Goal: Task Accomplishment & Management: Use online tool/utility

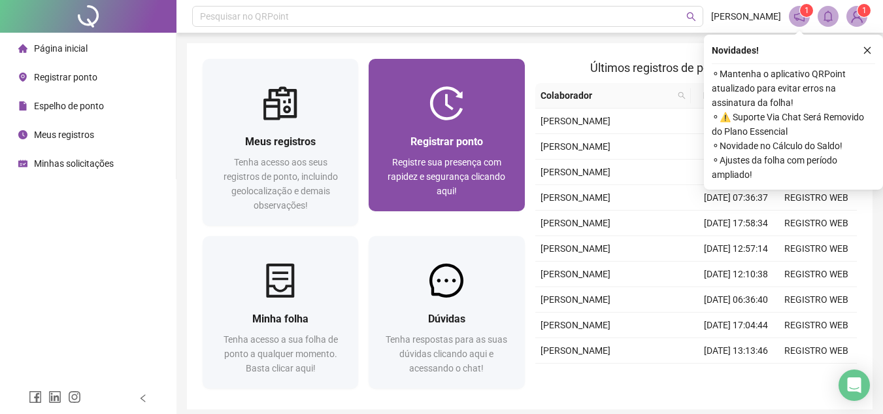
drag, startPoint x: 0, startPoint y: 0, endPoint x: 426, endPoint y: 197, distance: 469.4
click at [426, 197] on div "Registre sua presença com rapidez e segurança clicando aqui!" at bounding box center [446, 176] width 124 height 43
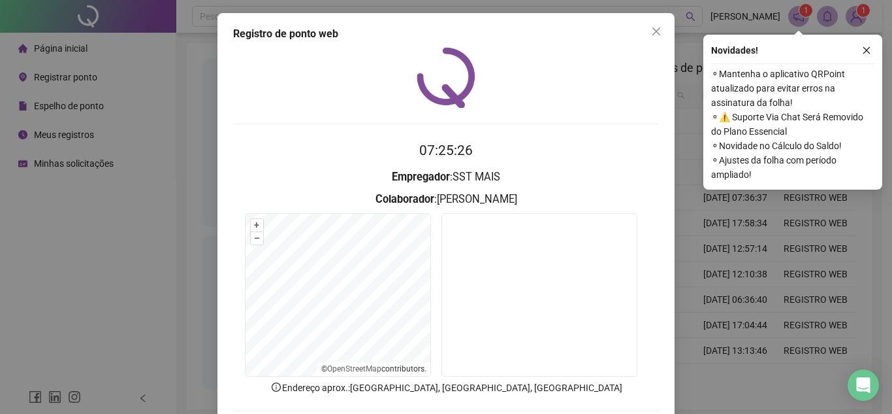
scroll to position [68, 0]
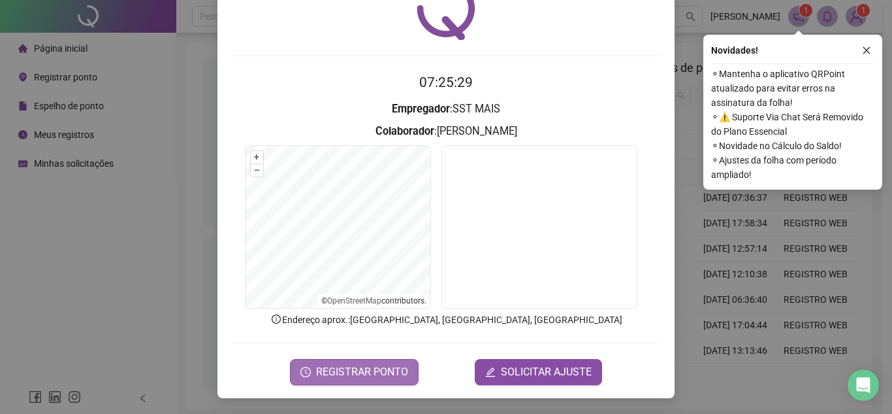
click at [391, 359] on button "REGISTRAR PONTO" at bounding box center [354, 372] width 129 height 26
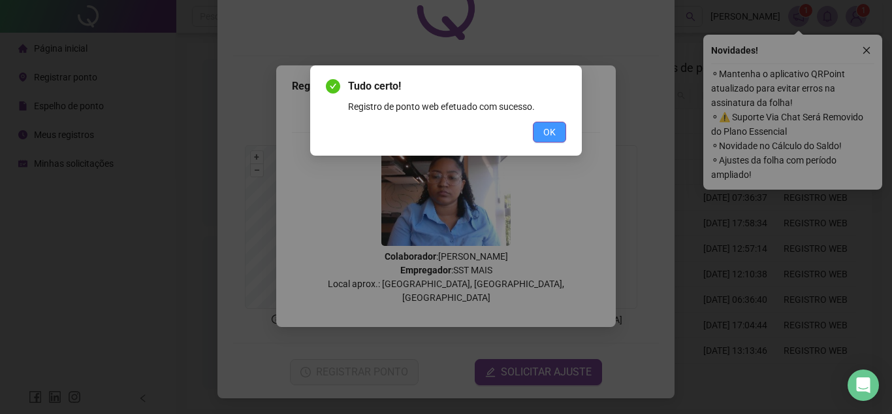
click at [560, 139] on button "OK" at bounding box center [549, 132] width 33 height 21
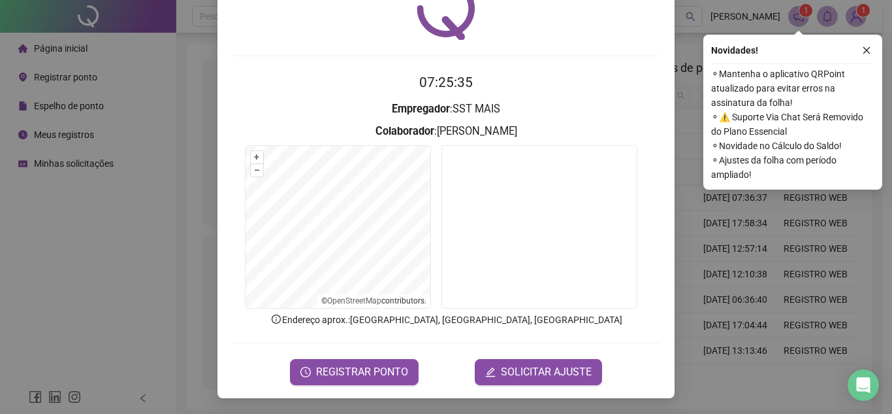
scroll to position [0, 0]
